Goal: Transaction & Acquisition: Purchase product/service

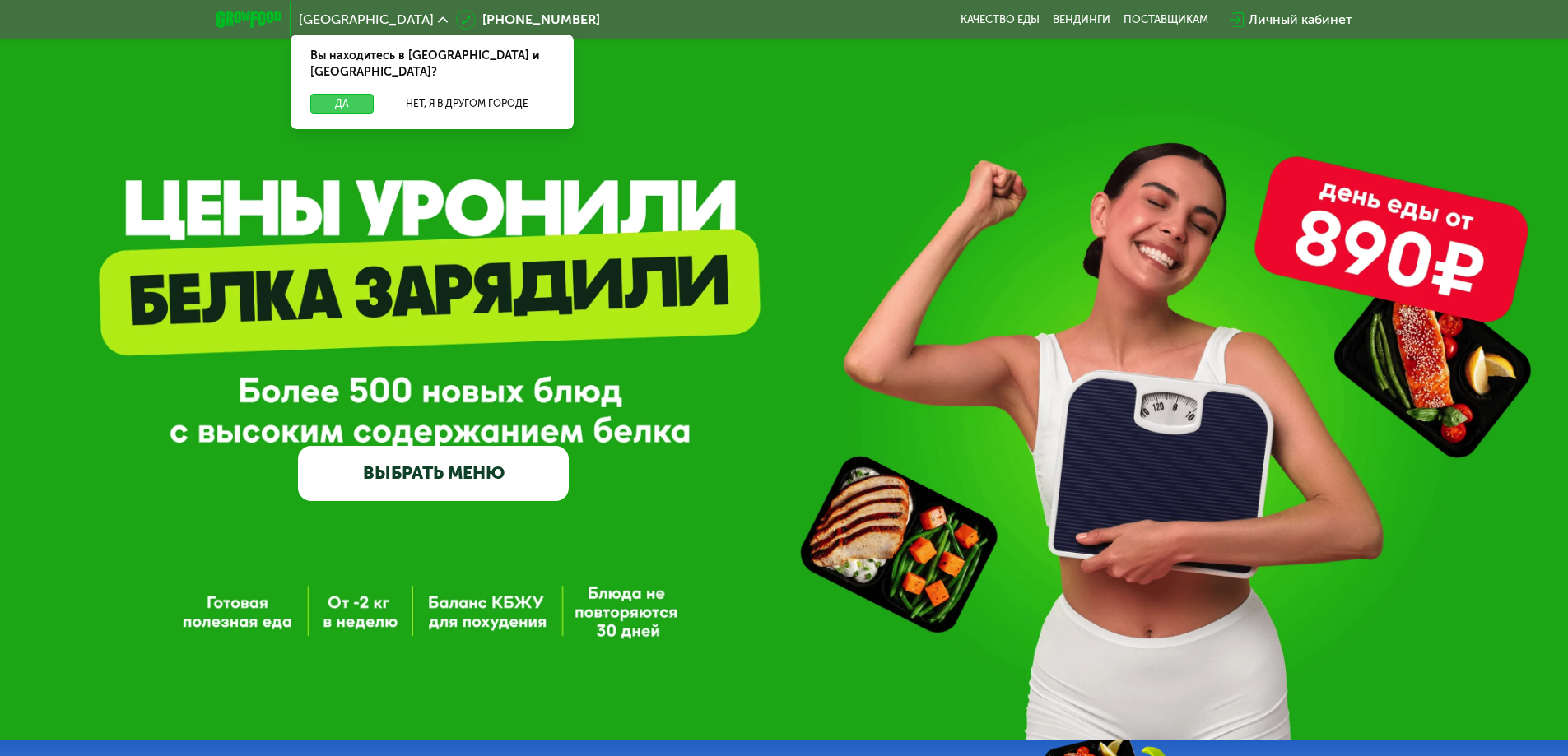
click at [360, 94] on button "Да" at bounding box center [341, 104] width 63 height 19
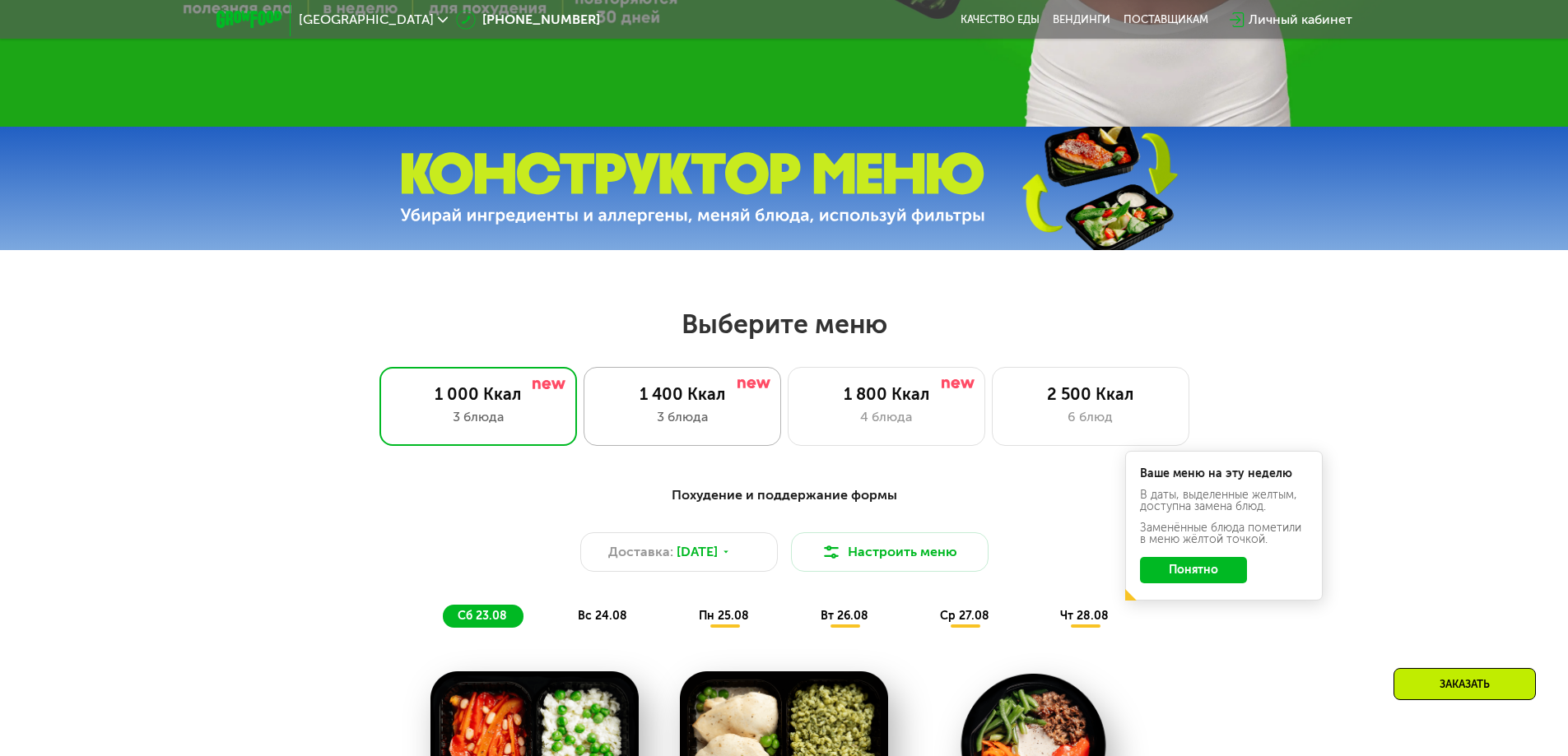
scroll to position [658, 0]
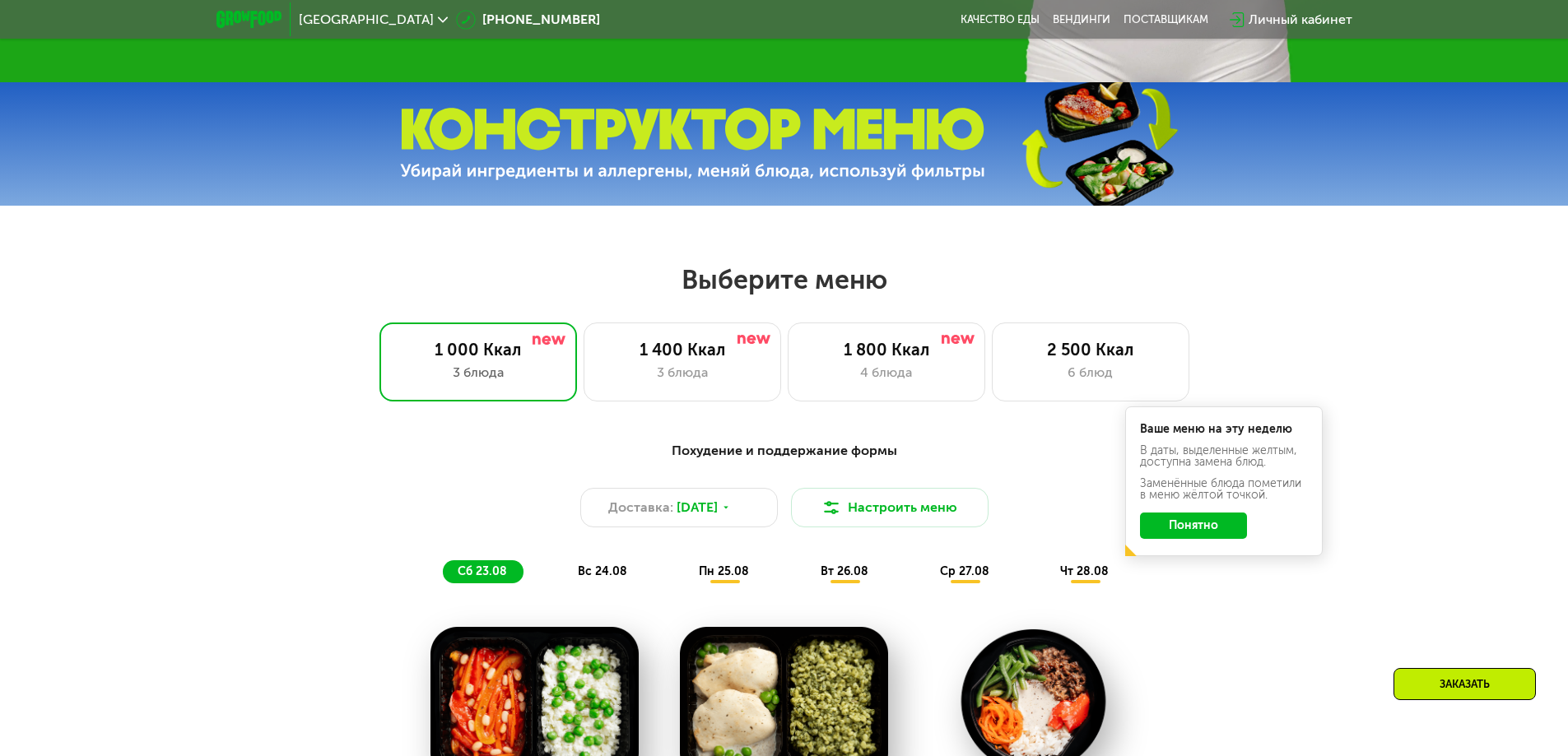
click at [1171, 536] on button "Понятно" at bounding box center [1194, 526] width 107 height 26
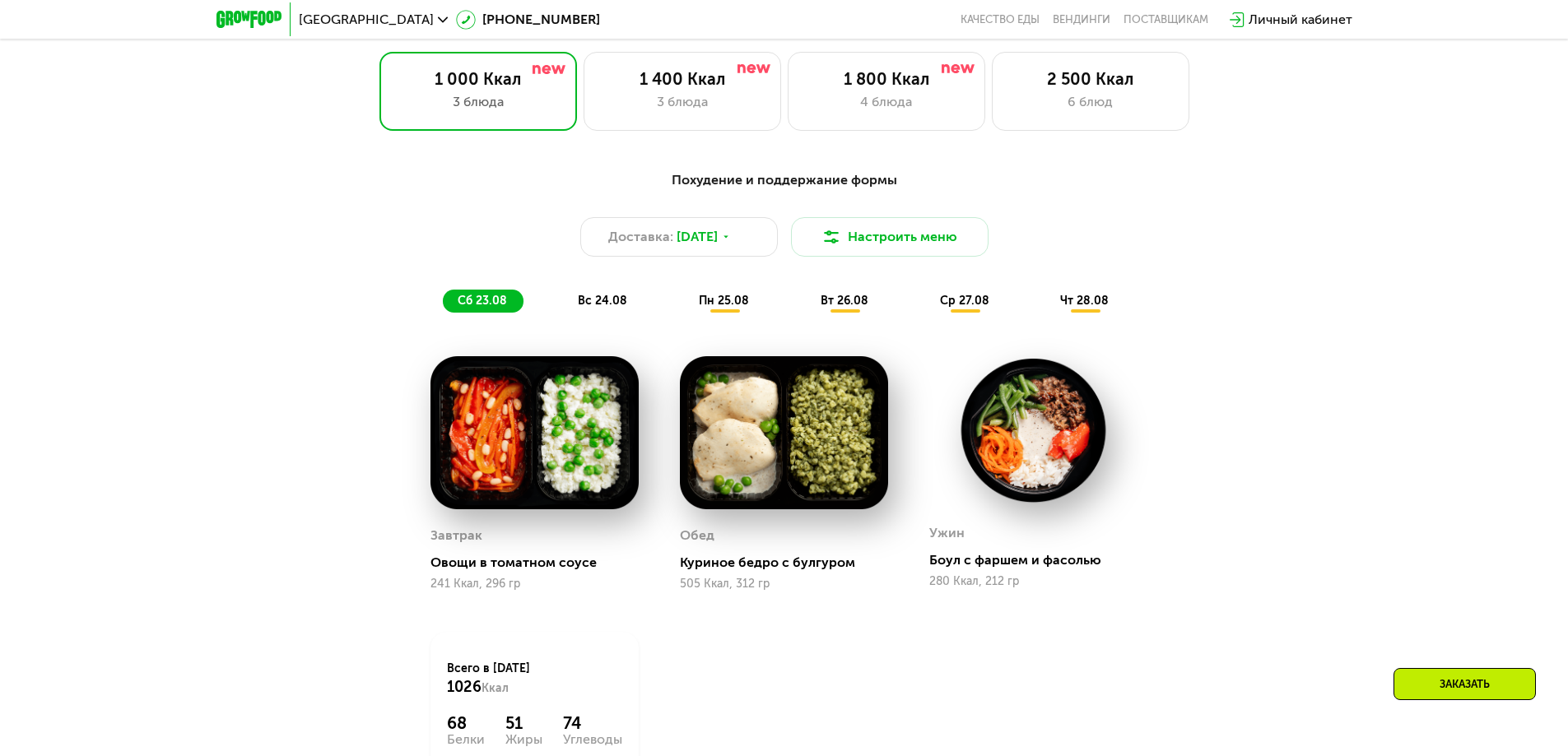
scroll to position [905, 0]
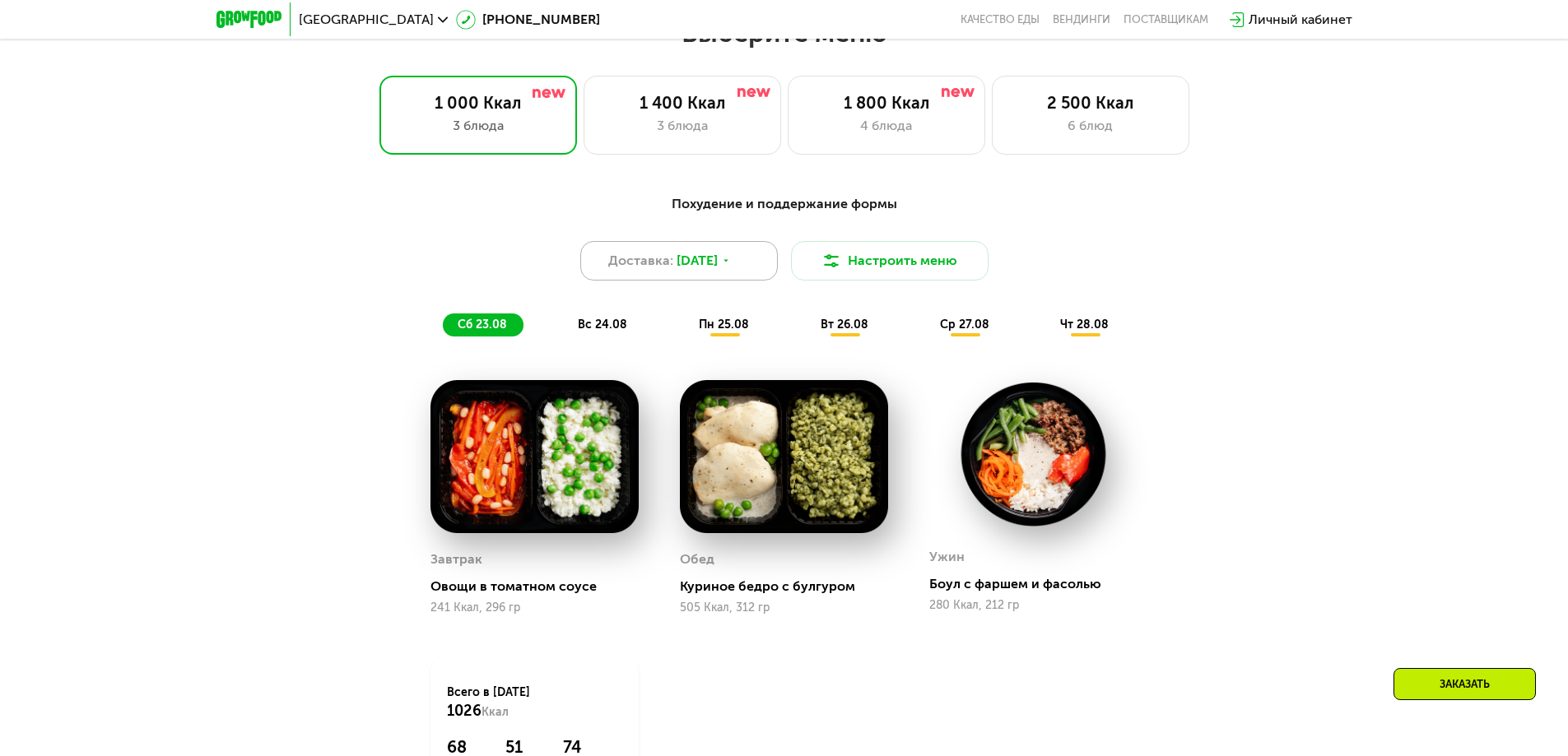
click at [731, 261] on icon at bounding box center [726, 260] width 10 height 10
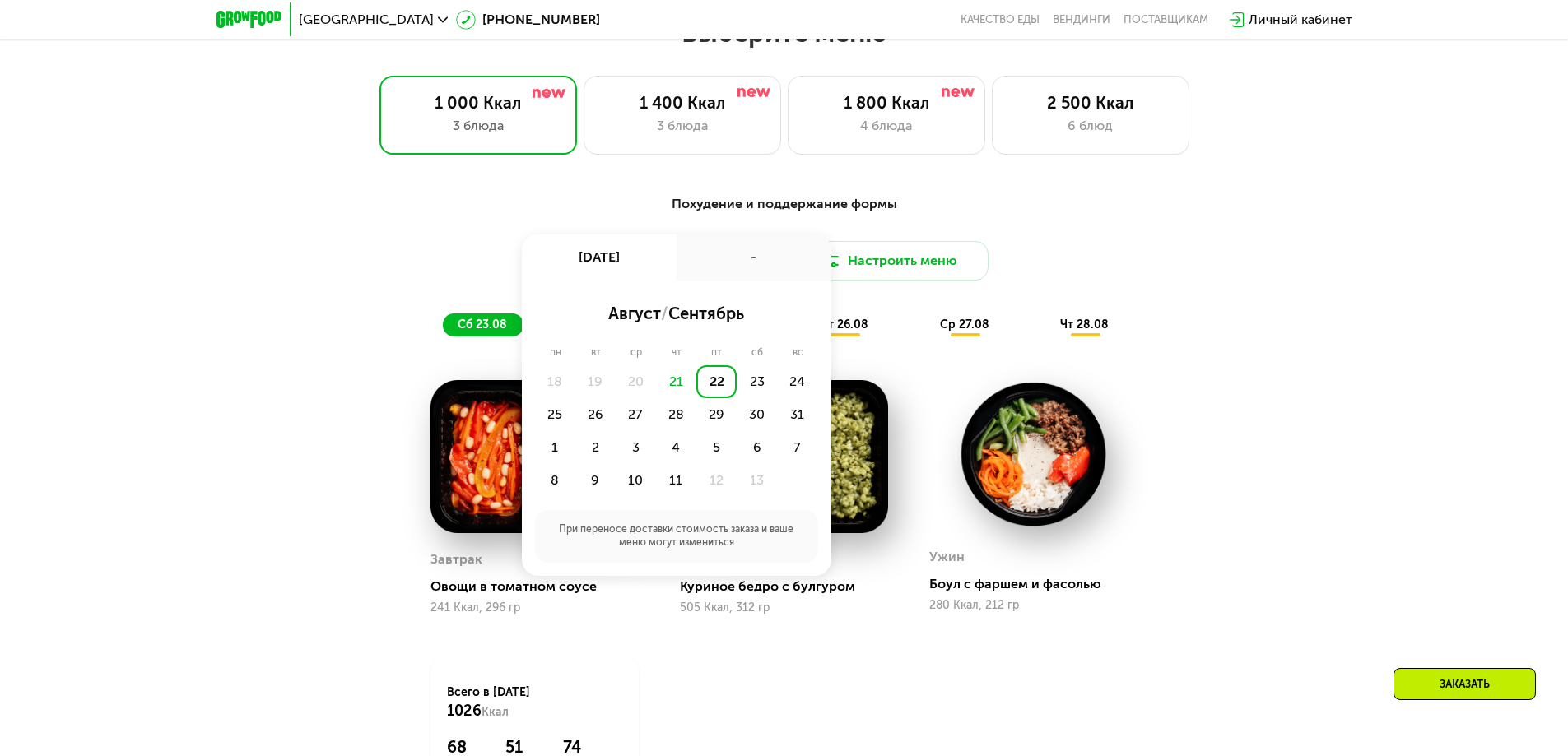
click at [714, 392] on div "22" at bounding box center [715, 382] width 40 height 33
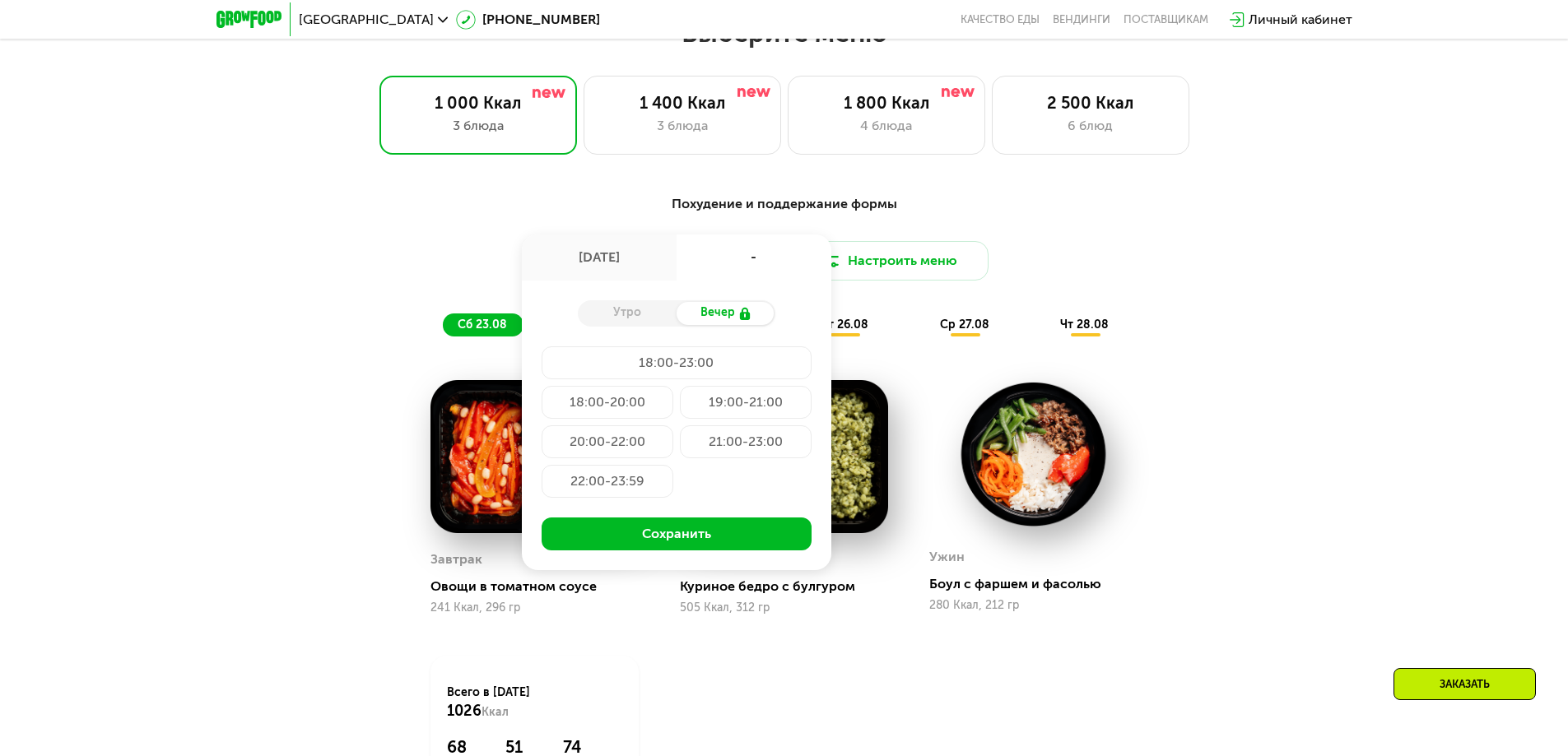
click at [1038, 247] on div "Доставка: [DATE] авг, пт - Утро Вечер 18:00-23:00 18:00-20:00 19:00-21:00 20:00…" at bounding box center [784, 260] width 975 height 40
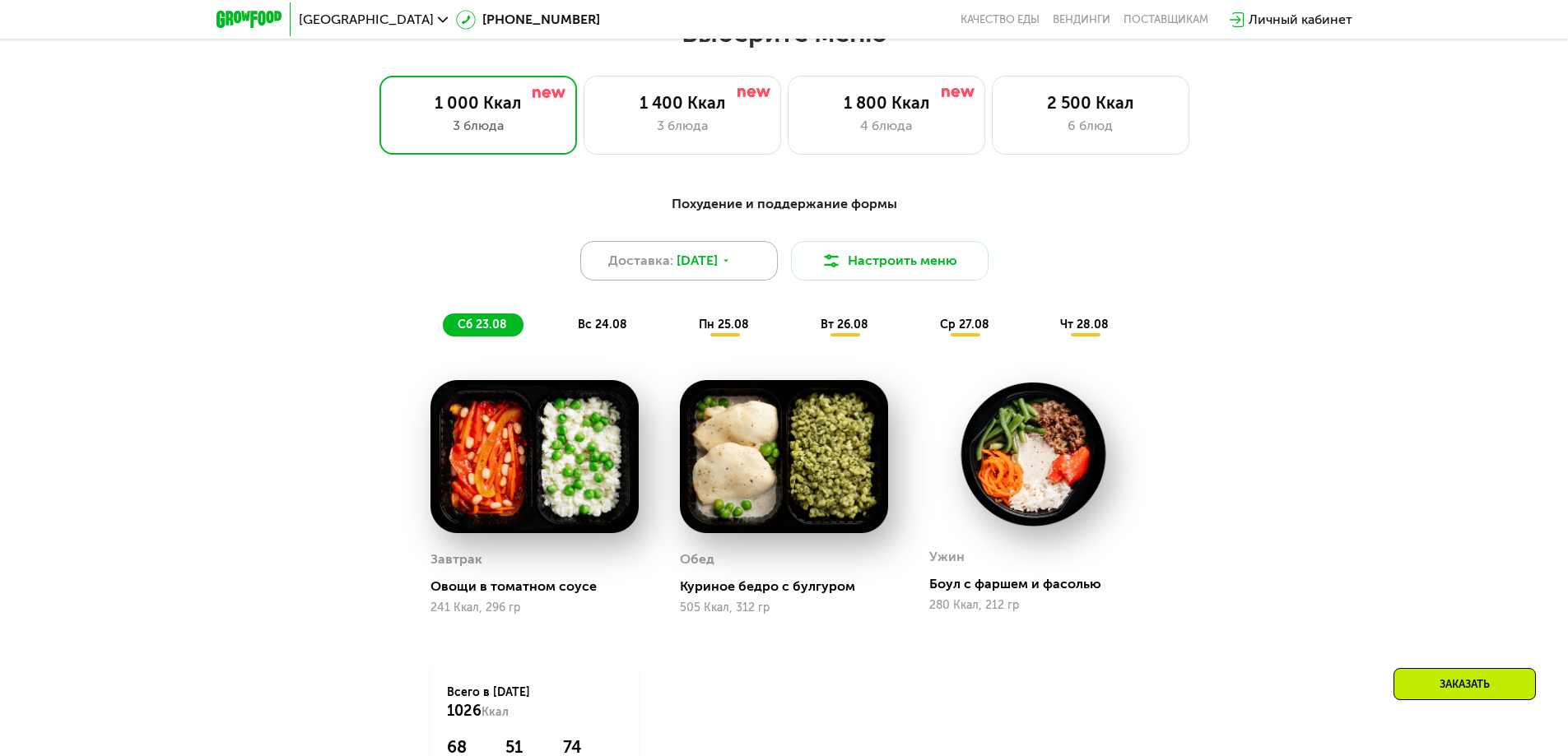
click at [717, 266] on span "[DATE]" at bounding box center [697, 260] width 41 height 19
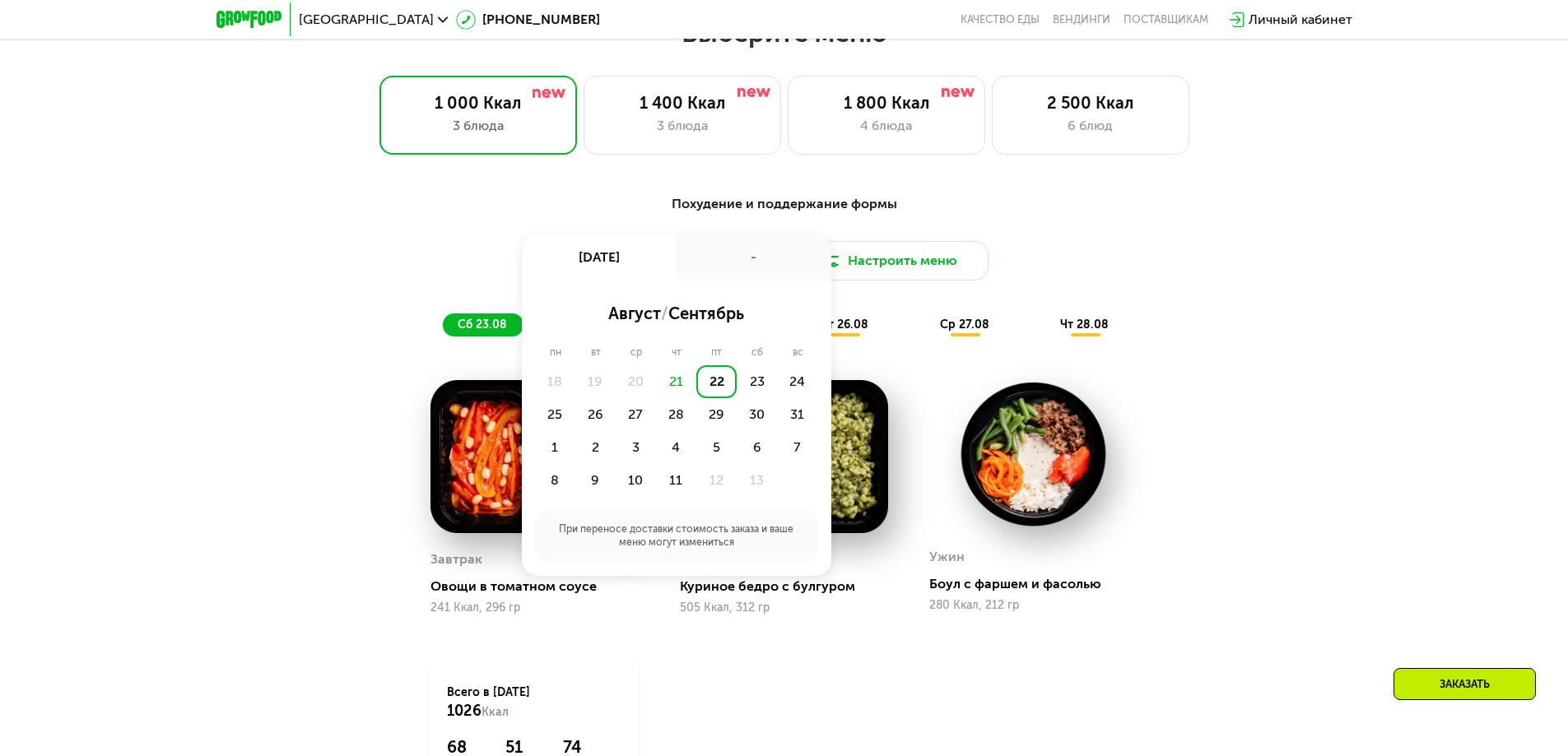
click at [677, 384] on div "21" at bounding box center [676, 382] width 40 height 33
click at [709, 392] on div "22" at bounding box center [715, 382] width 40 height 33
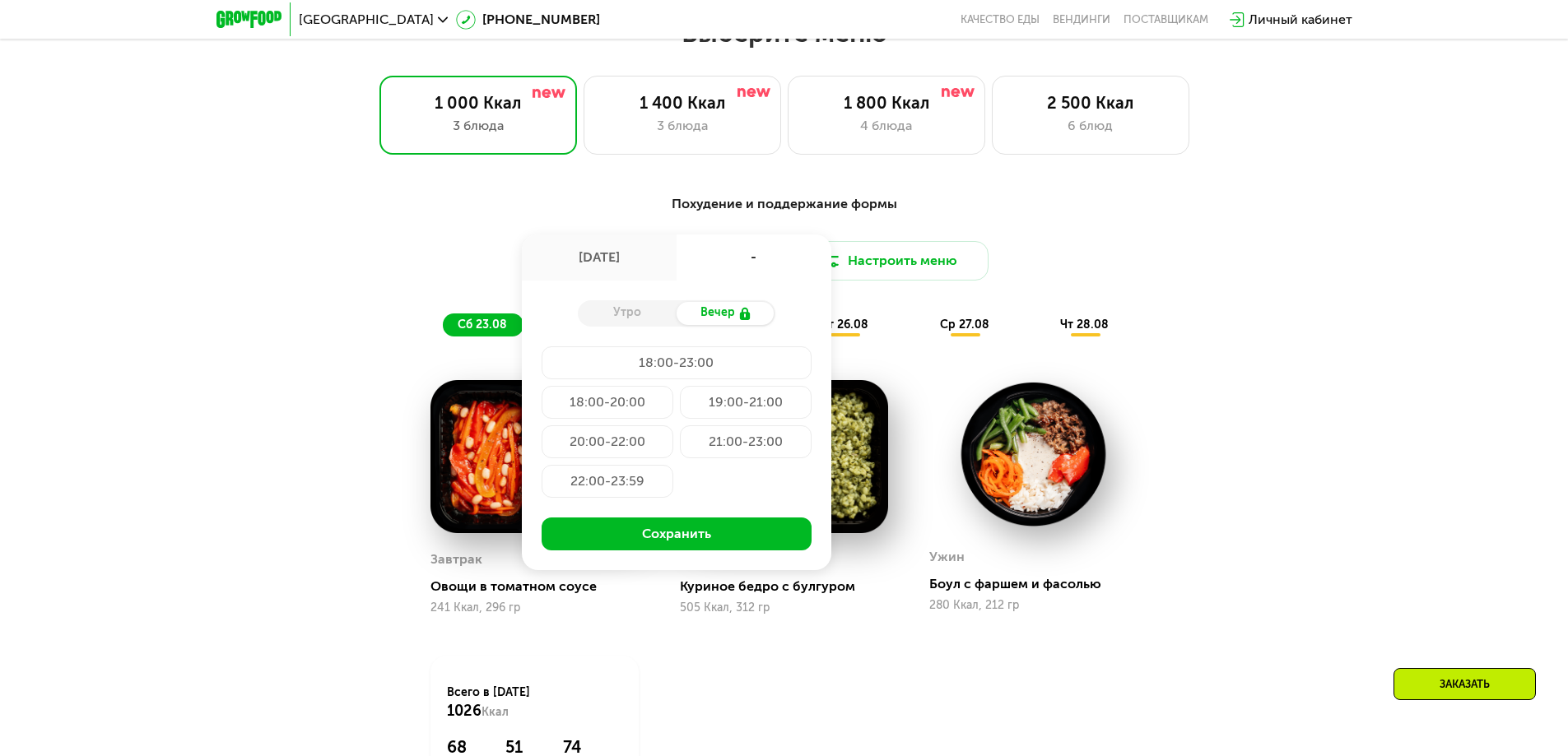
click at [631, 325] on div "Утро" at bounding box center [627, 314] width 99 height 23
click at [714, 326] on div "Утро Вечер" at bounding box center [676, 313] width 197 height 26
click at [1162, 240] on div "Похудение и поддержание формы Доставка: [DATE] авг, пт - Утро Вечер 18:00-23:00…" at bounding box center [784, 265] width 975 height 142
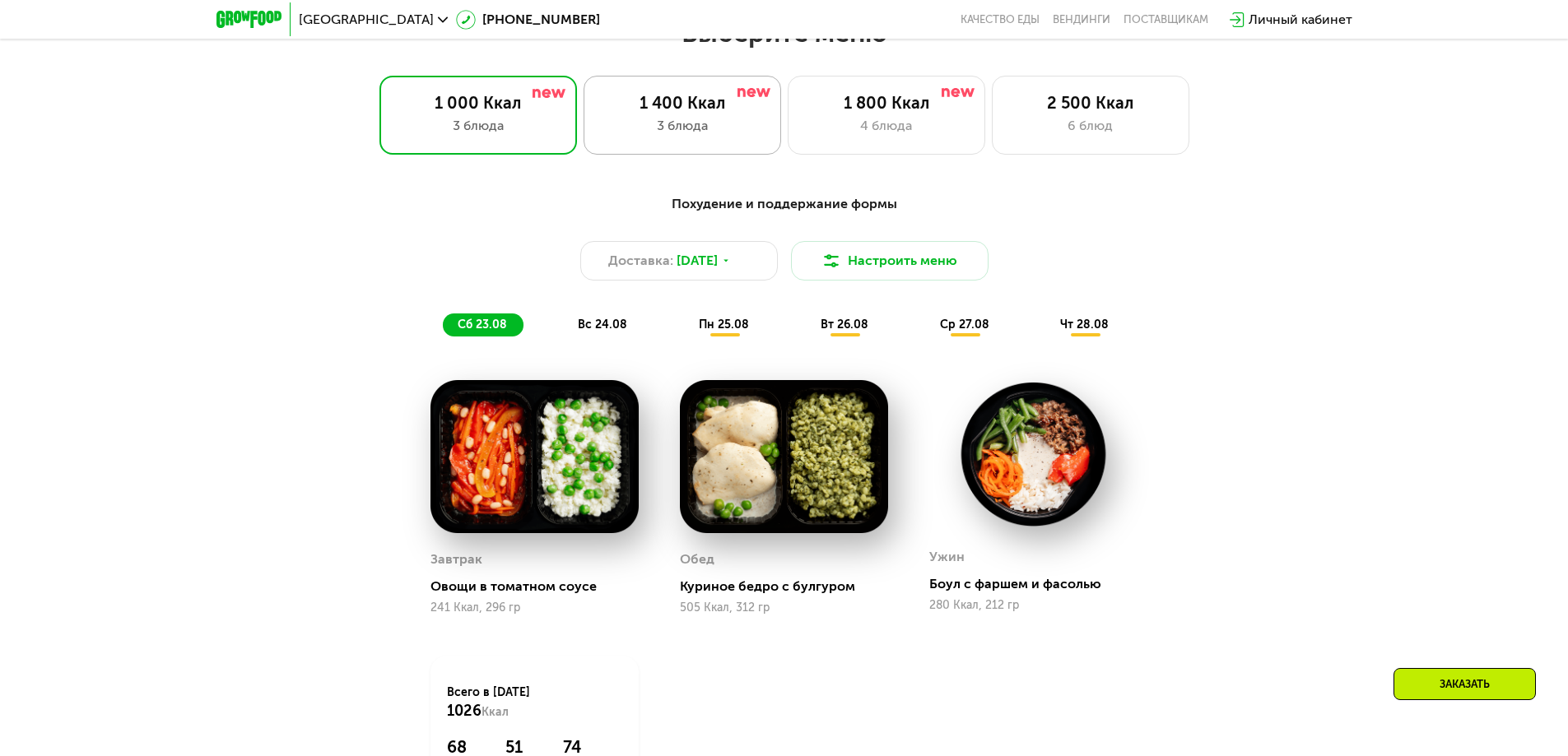
click at [673, 129] on div "3 блюда" at bounding box center [682, 125] width 163 height 19
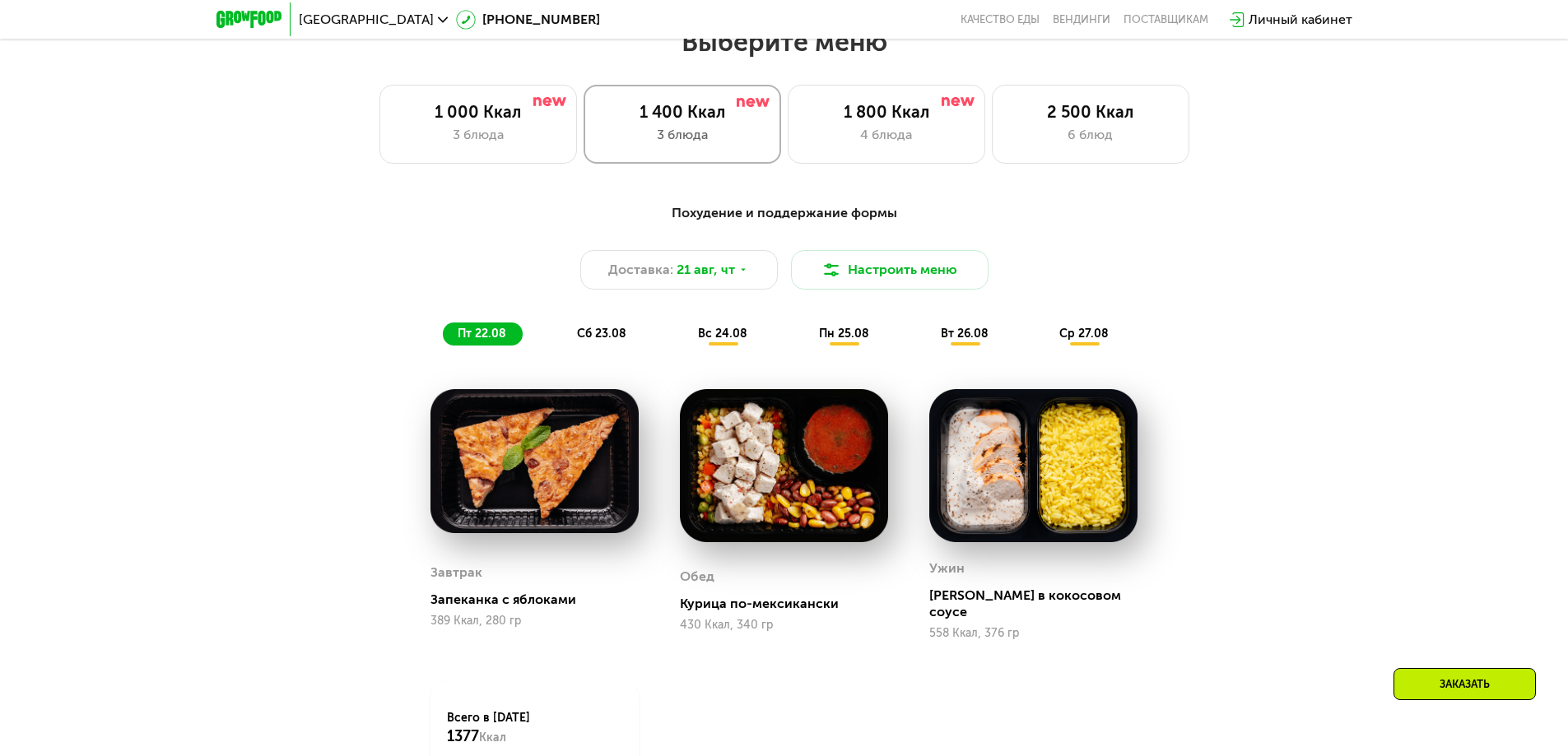
scroll to position [823, 0]
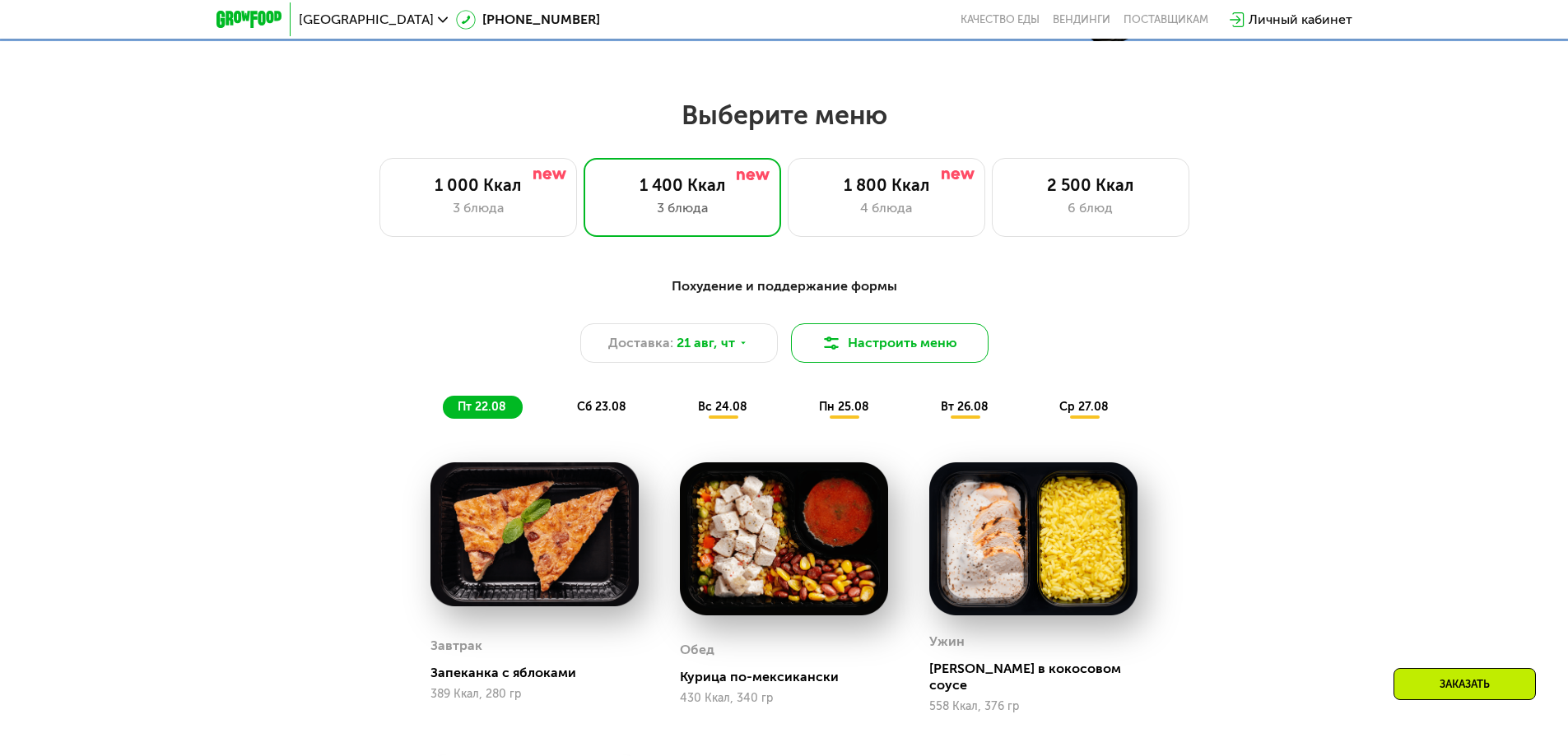
click at [903, 343] on button "Настроить меню" at bounding box center [889, 343] width 197 height 40
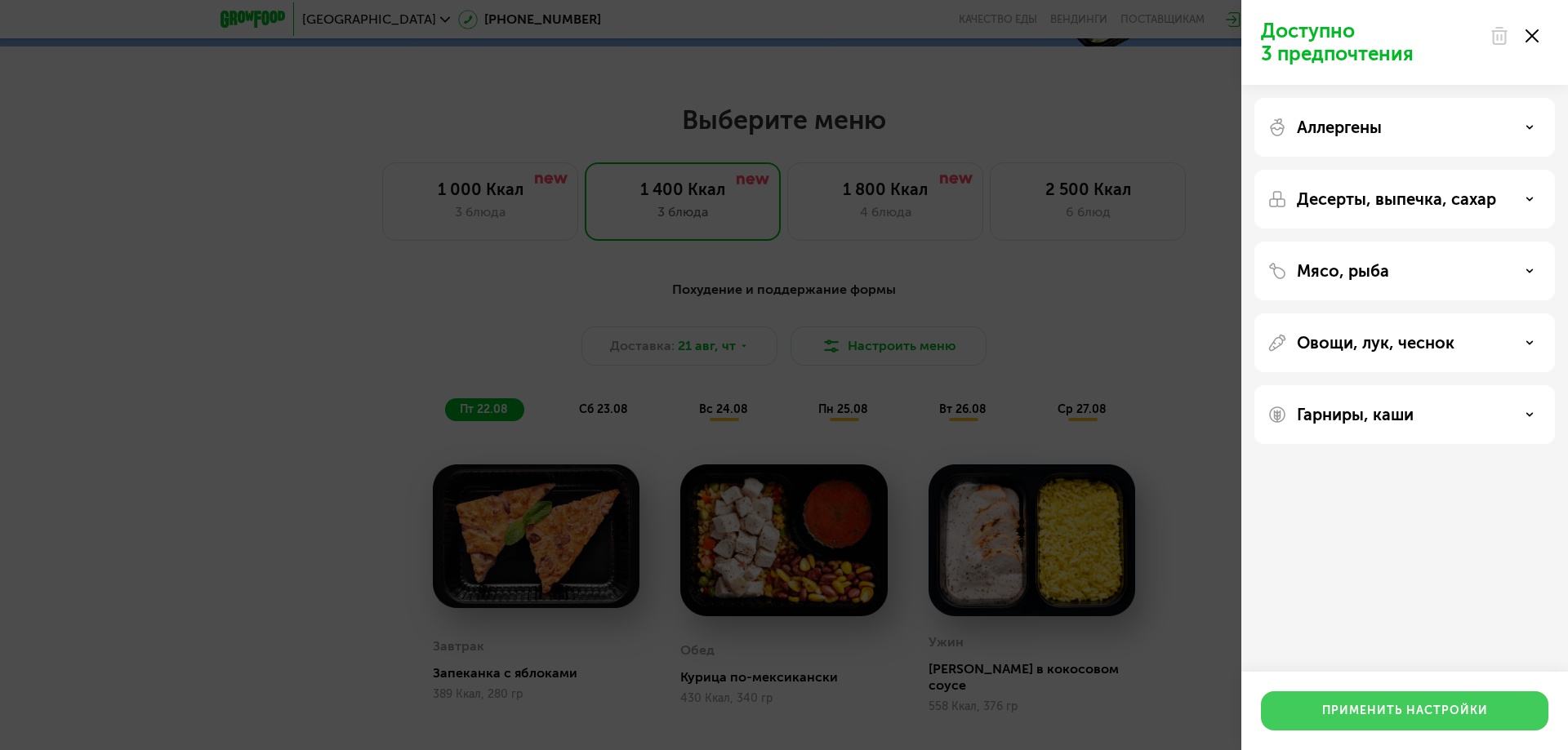
click at [1420, 709] on div "Применить настройки" at bounding box center [1405, 710] width 166 height 16
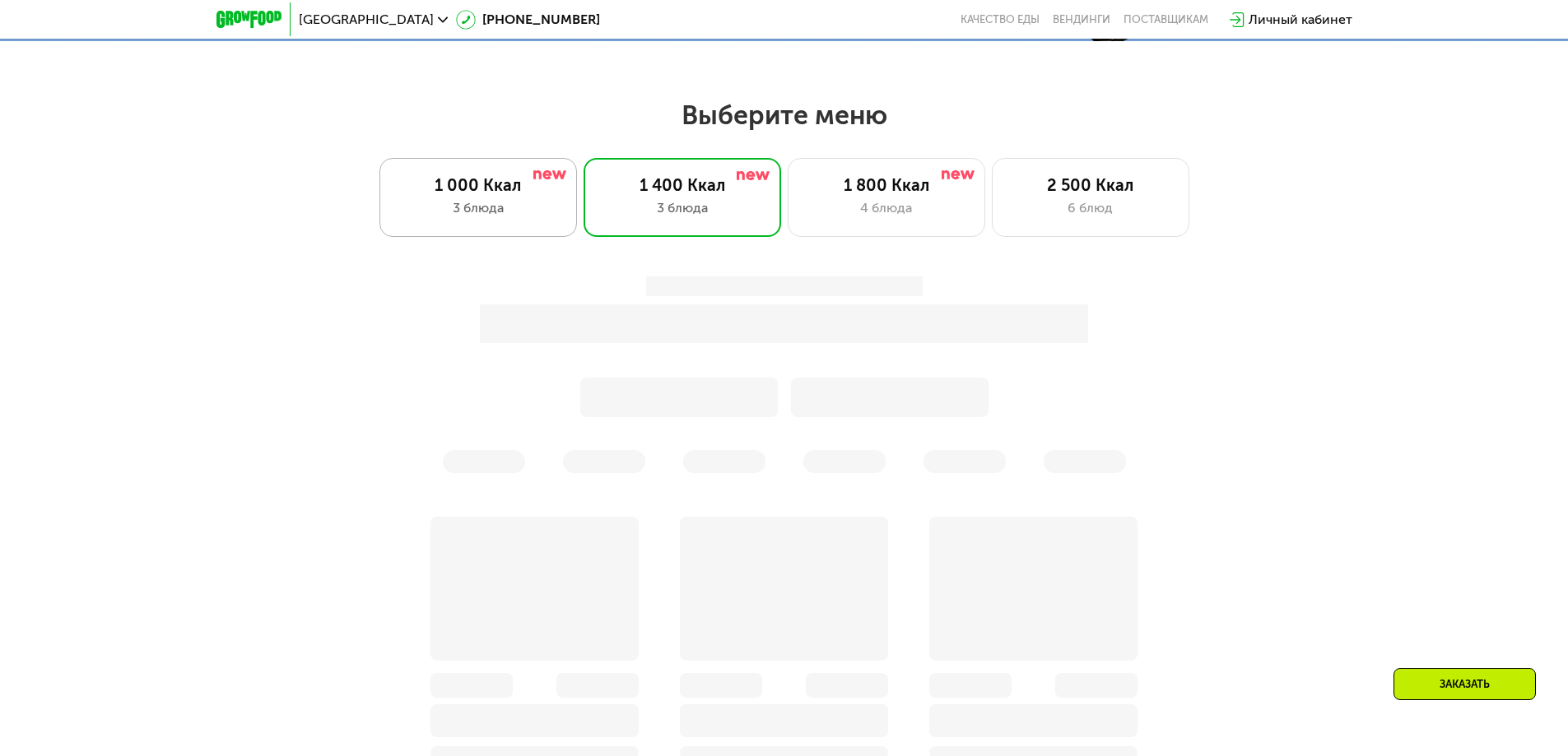
click at [507, 190] on div "1 000 Ккал" at bounding box center [478, 185] width 163 height 19
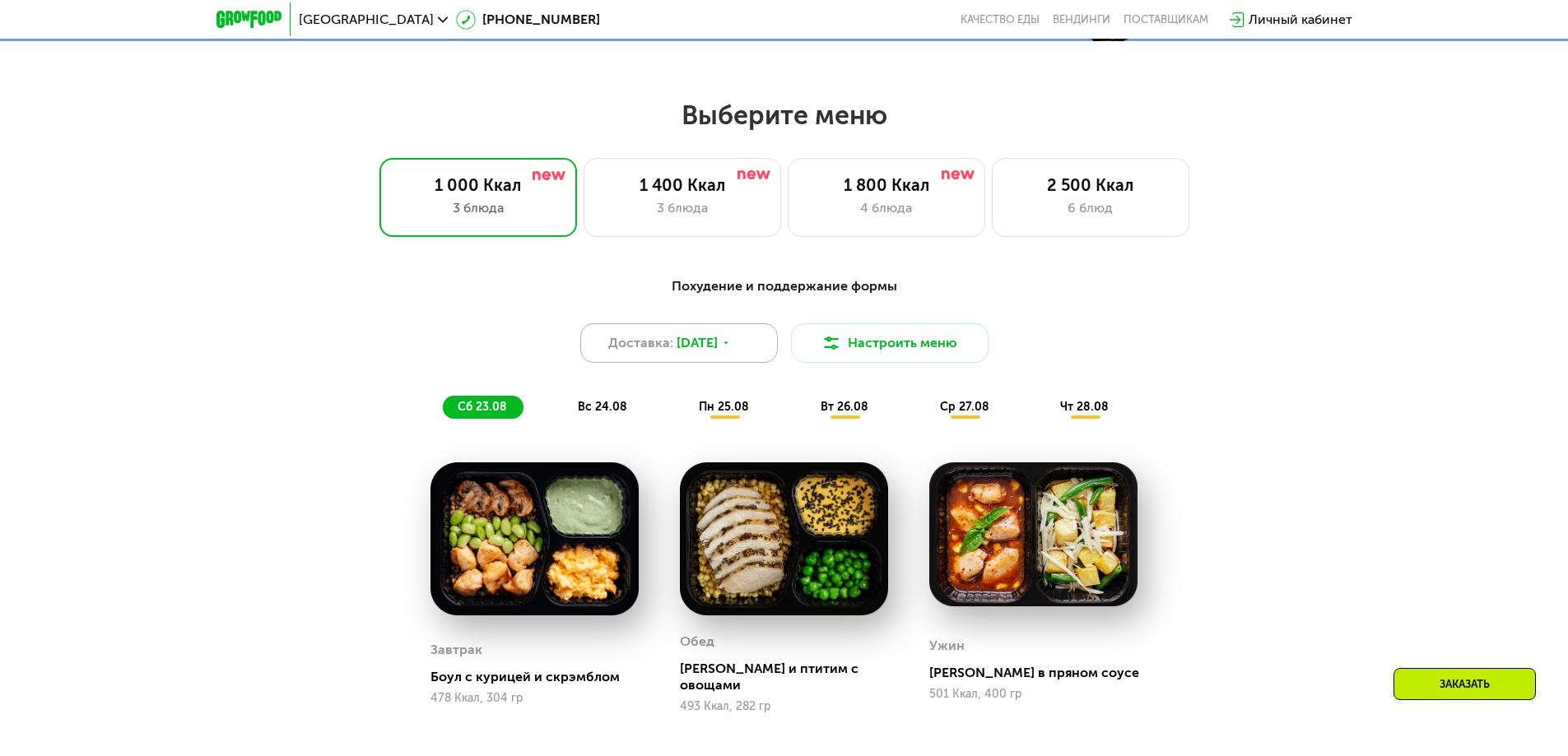
click at [731, 348] on icon at bounding box center [726, 343] width 10 height 10
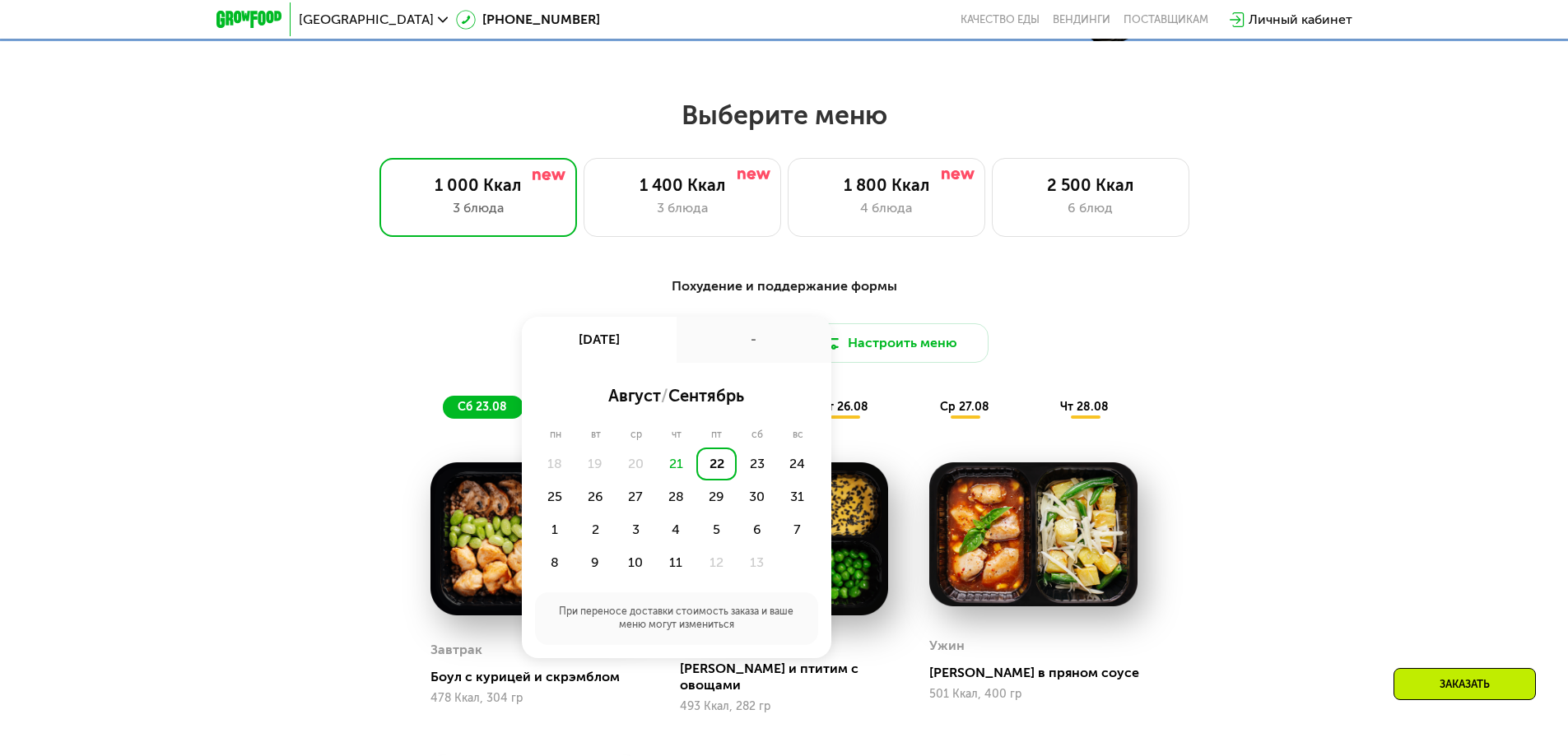
click at [384, 325] on div "Похудение и поддержание формы Доставка: [DATE] авг, пт - август / сентябрь пн в…" at bounding box center [784, 348] width 975 height 142
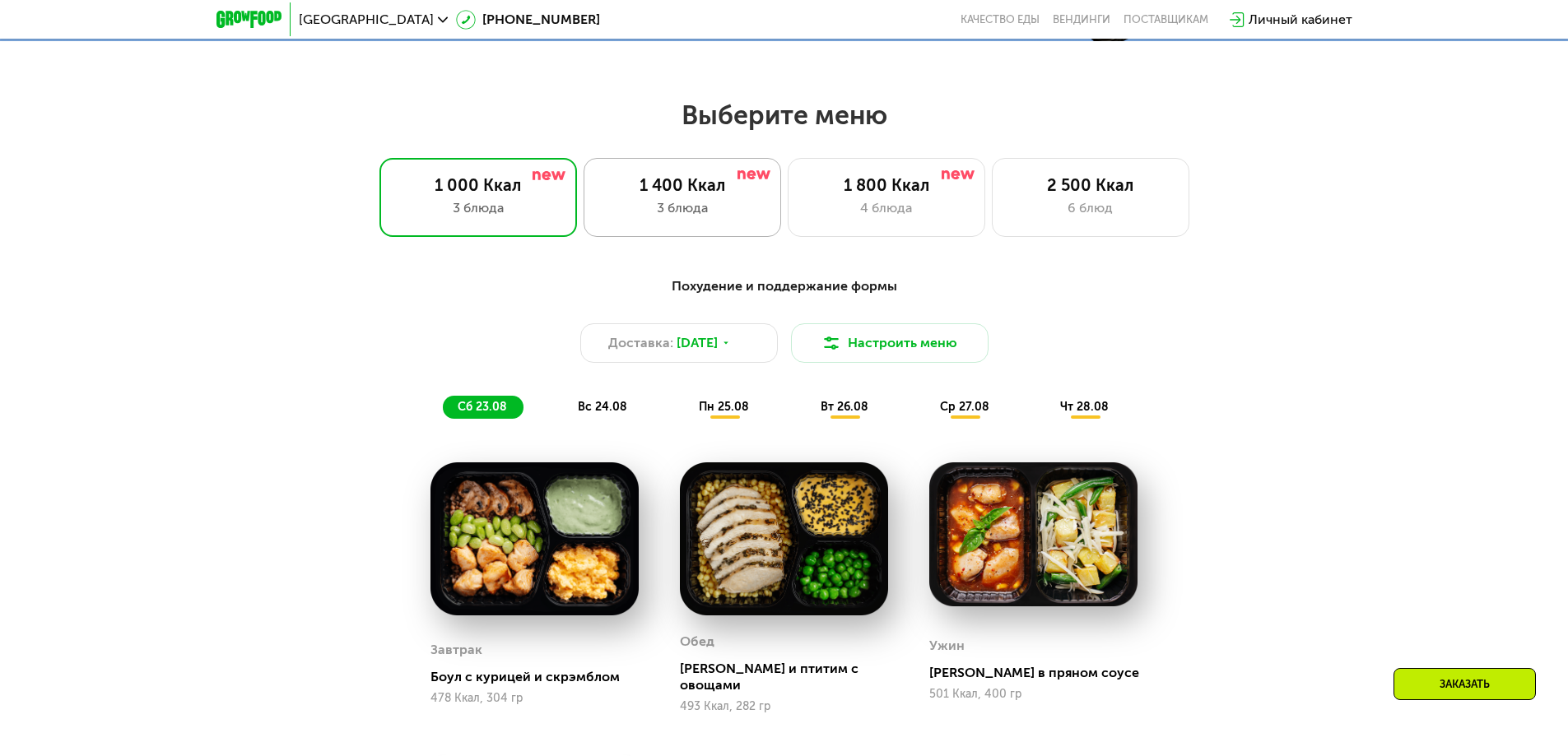
click at [689, 185] on div "1 400 Ккал" at bounding box center [682, 185] width 163 height 19
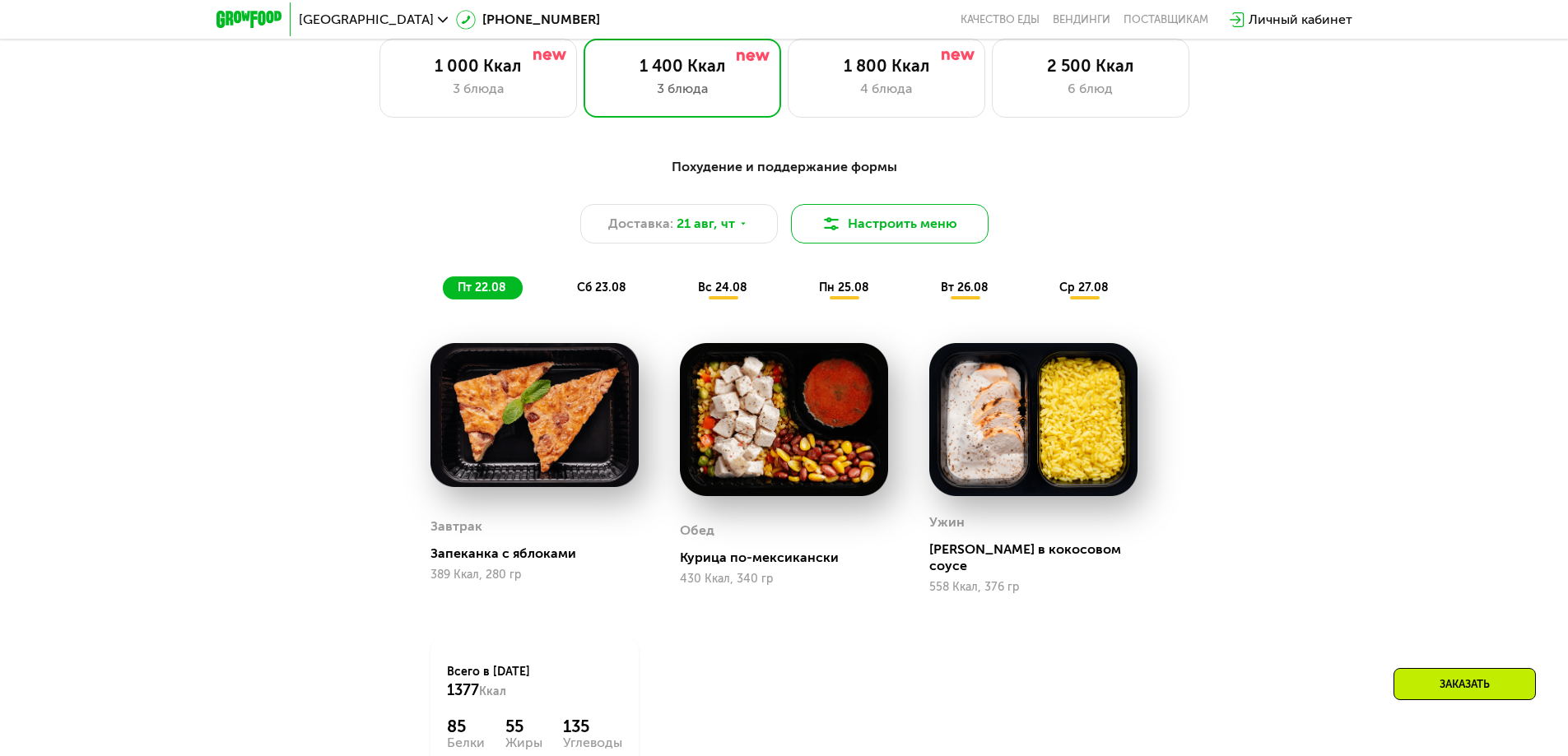
scroll to position [987, 0]
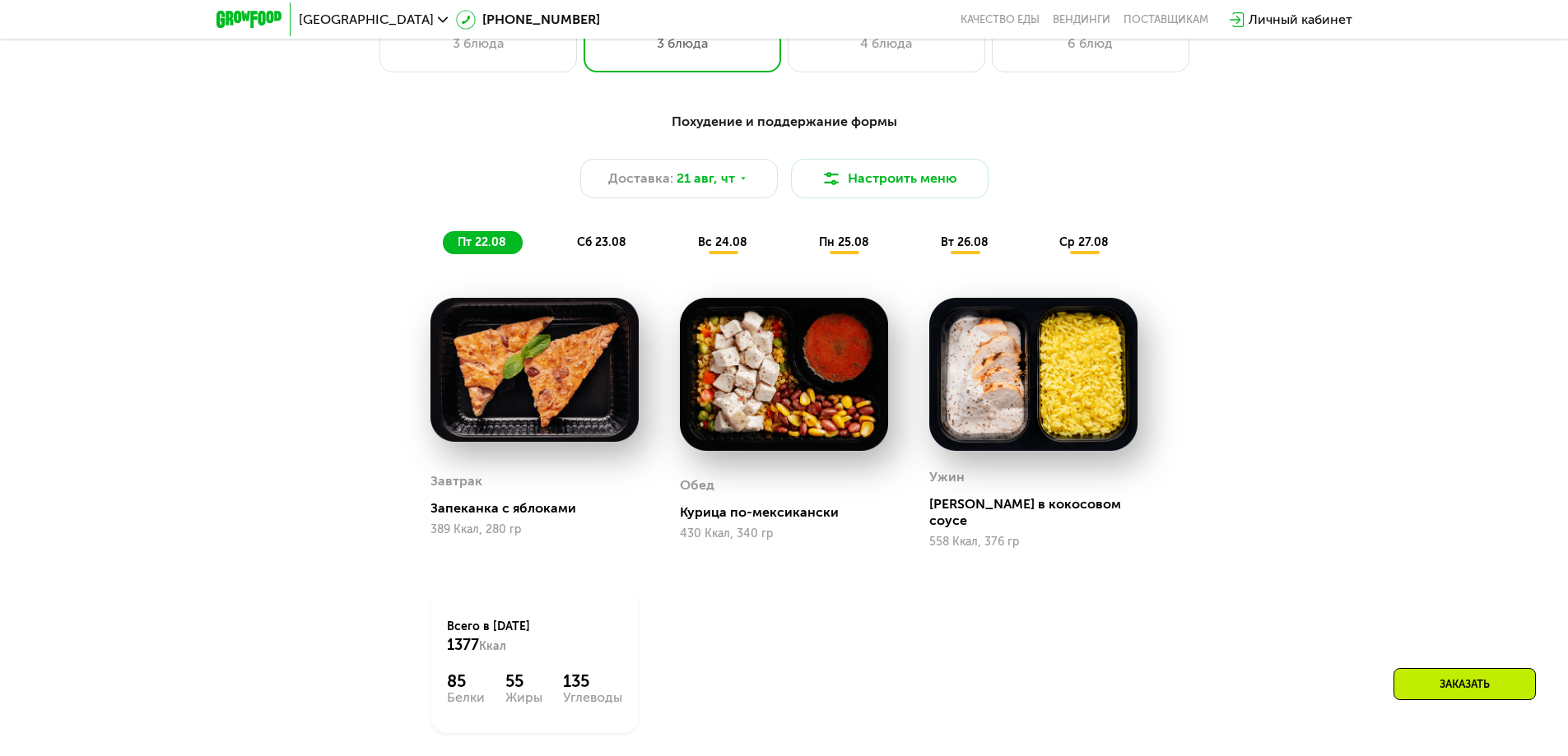
click at [600, 247] on span "сб 23.08" at bounding box center [602, 242] width 50 height 14
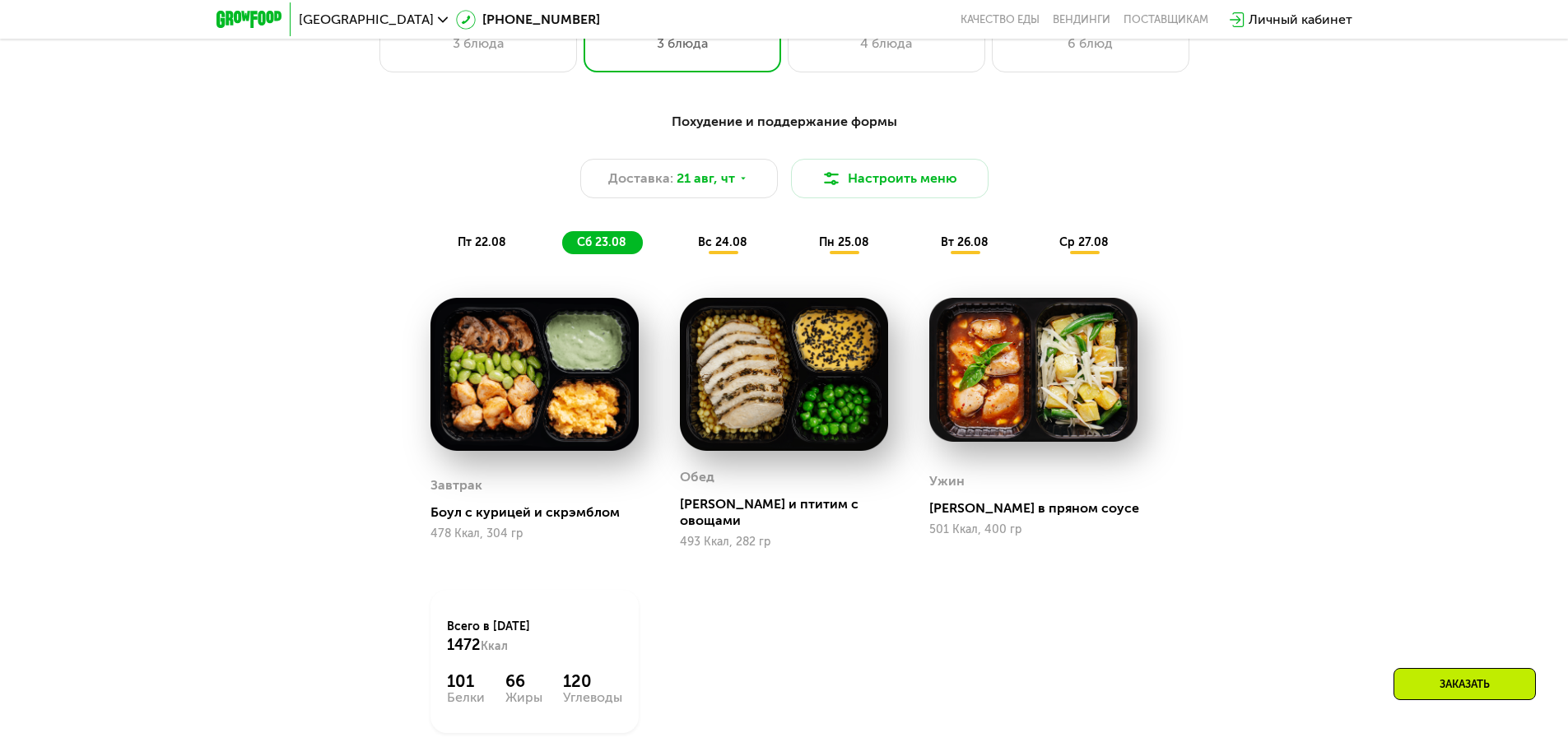
click at [728, 244] on span "вс 24.08" at bounding box center [722, 242] width 50 height 14
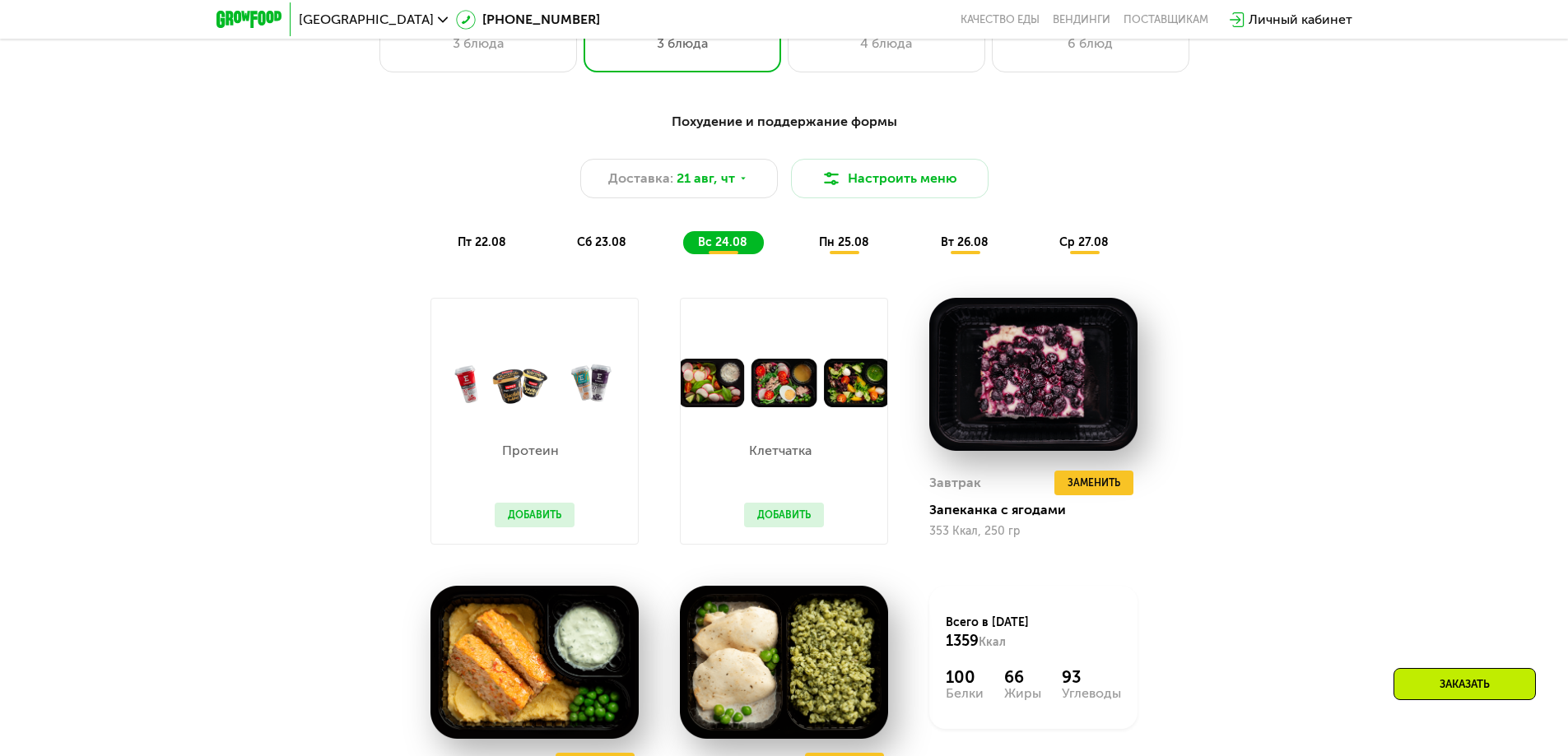
click at [841, 250] on span "пн 25.08" at bounding box center [845, 242] width 51 height 14
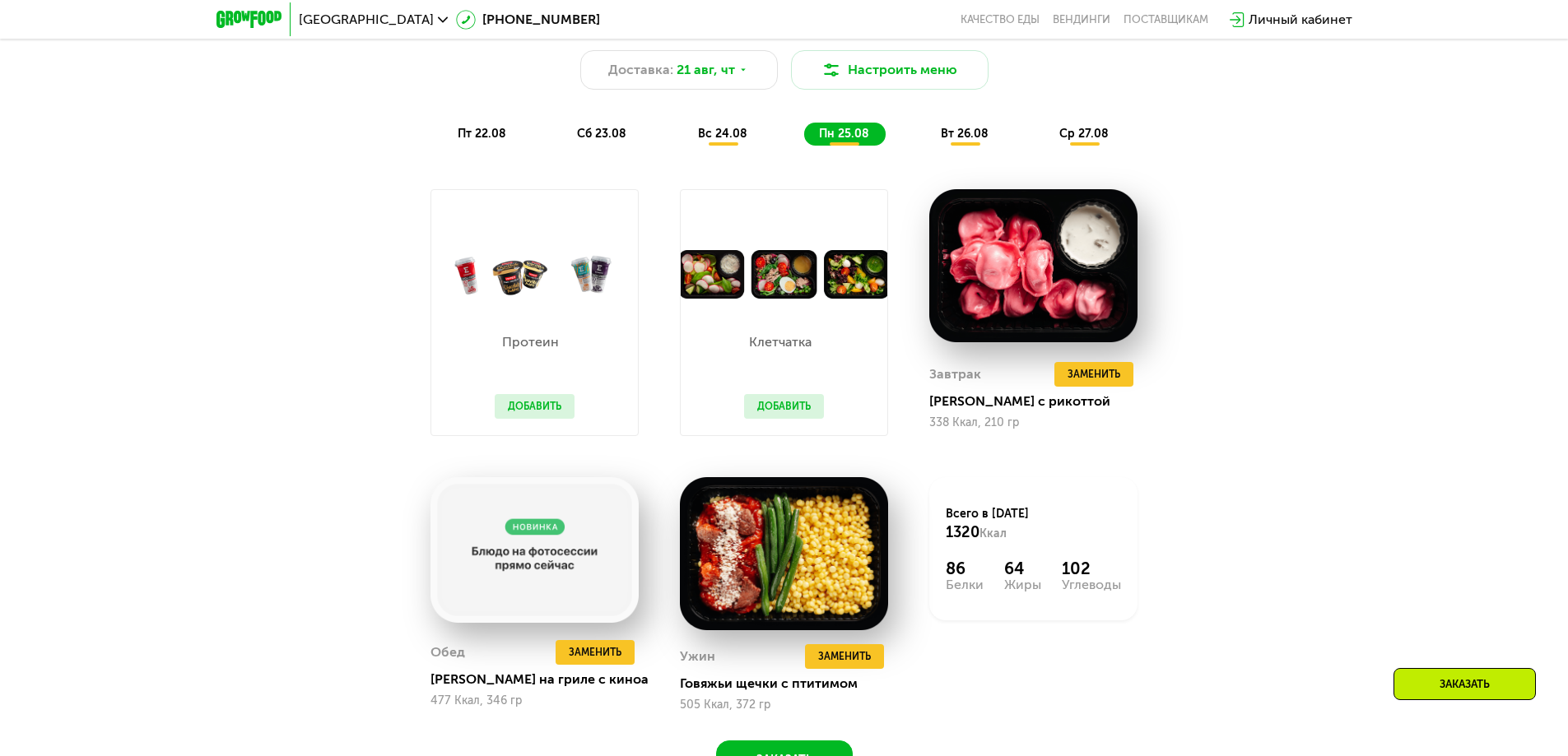
scroll to position [1070, 0]
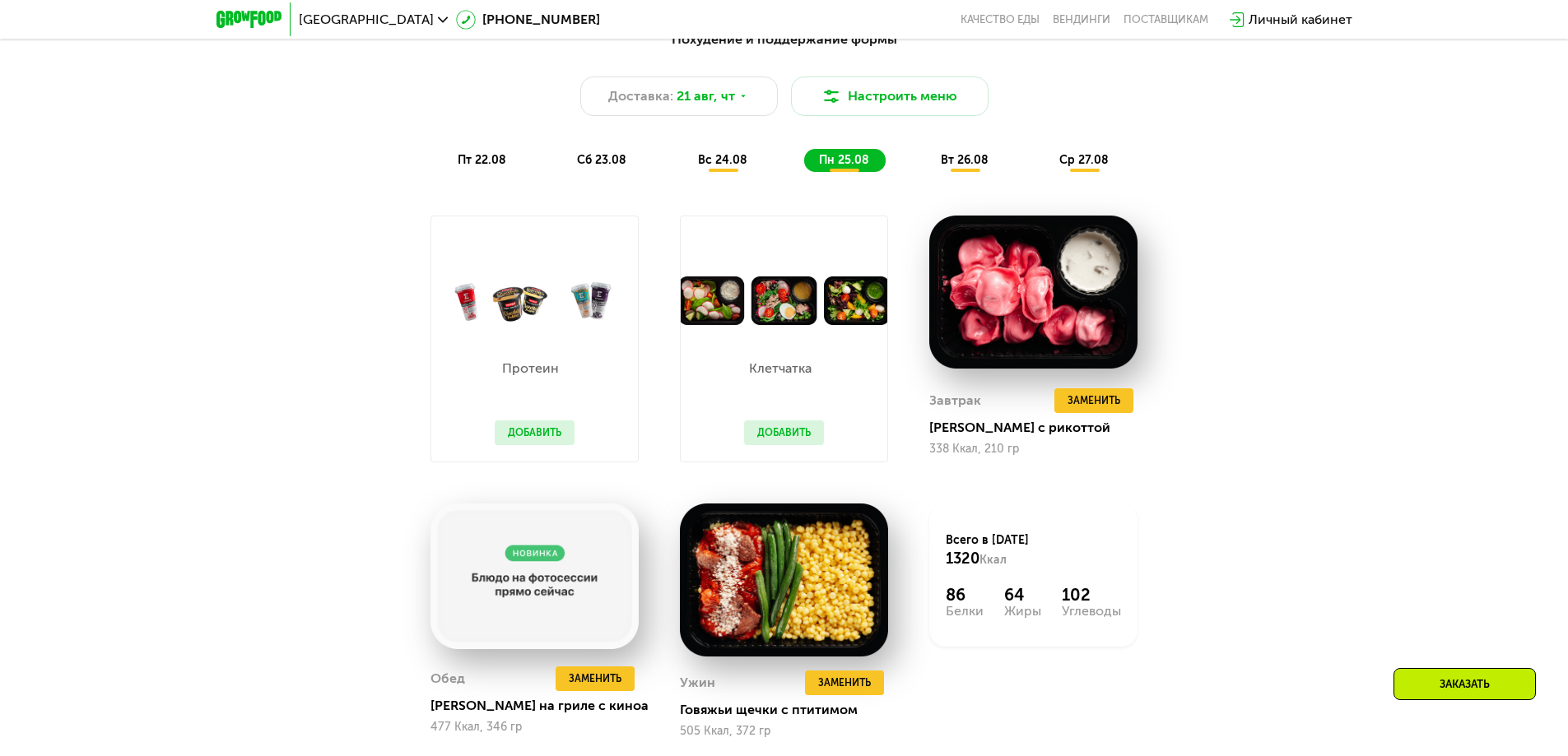
click at [493, 164] on span "пт 22.08" at bounding box center [482, 159] width 49 height 14
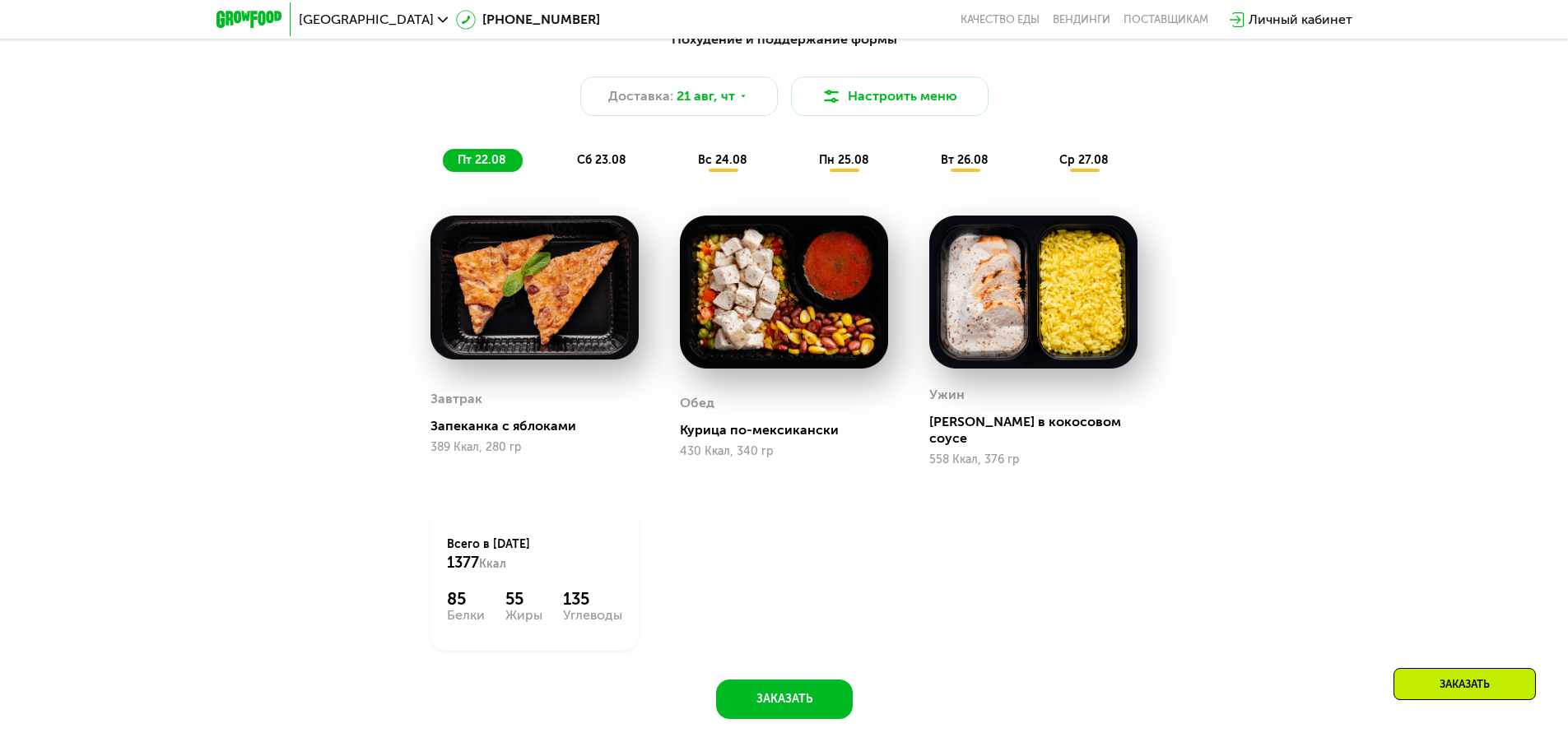
click at [599, 167] on span "сб 23.08" at bounding box center [602, 159] width 50 height 14
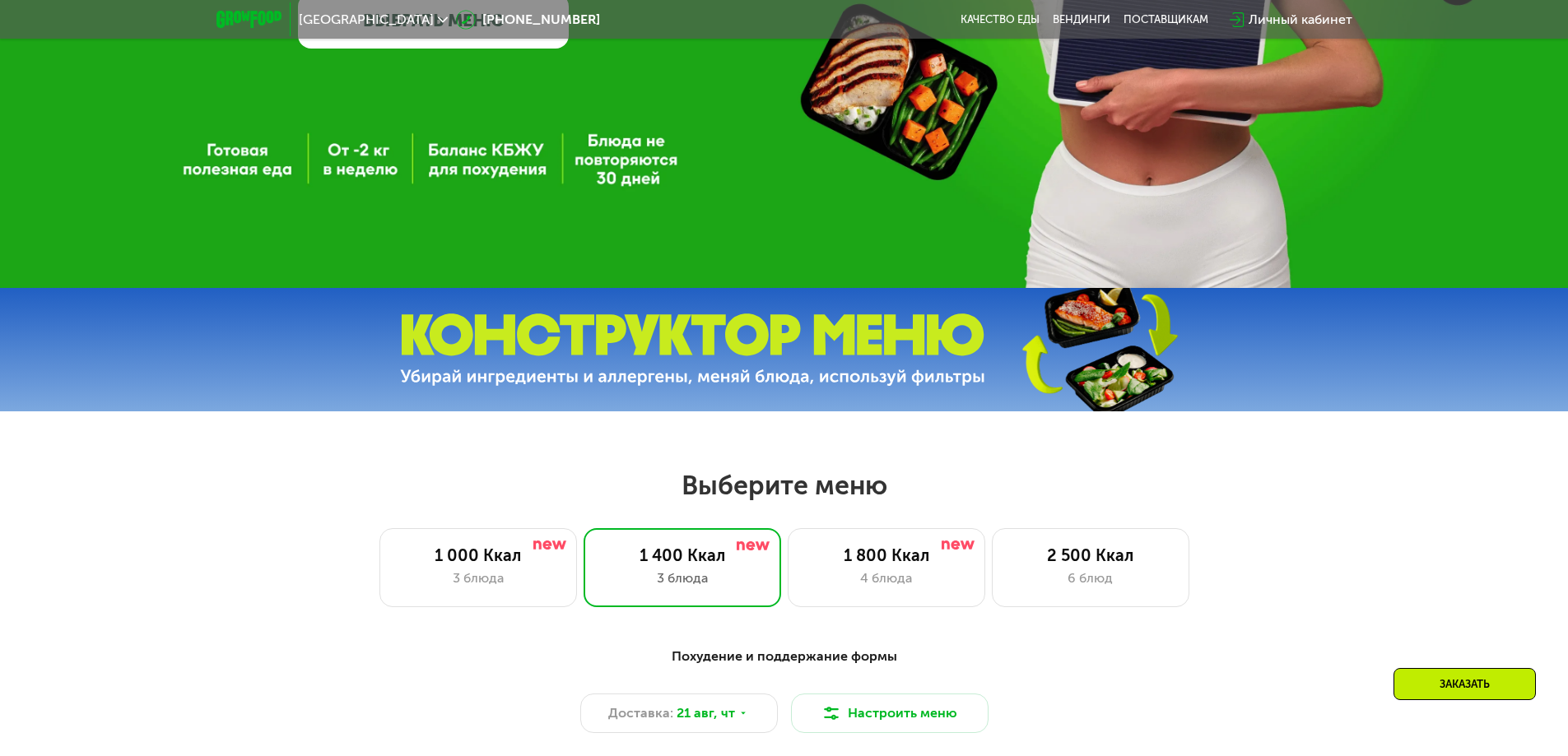
scroll to position [576, 0]
